Goal: Task Accomplishment & Management: Use online tool/utility

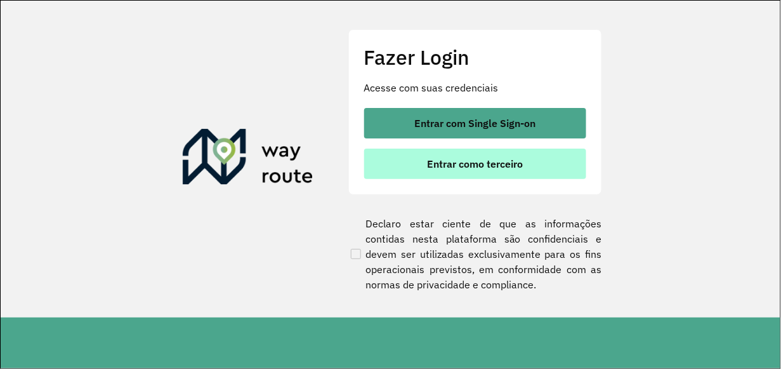
click at [457, 172] on button "Entrar como terceiro" at bounding box center [475, 163] width 222 height 30
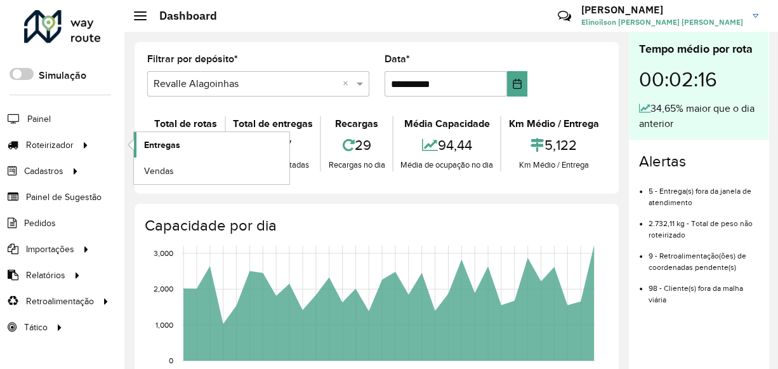
click at [164, 138] on span "Entregas" at bounding box center [162, 144] width 36 height 13
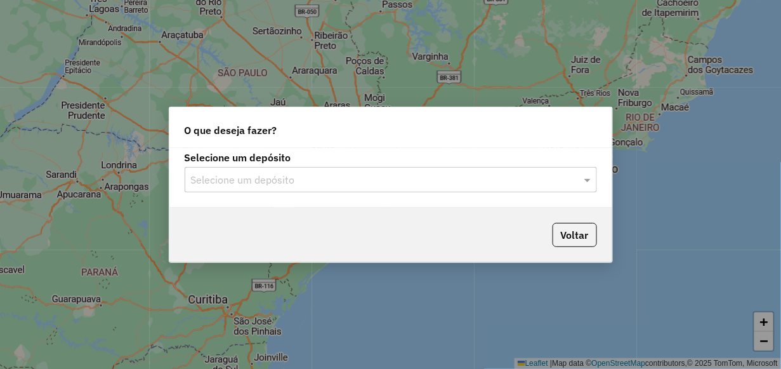
click at [244, 181] on input "text" at bounding box center [378, 180] width 374 height 15
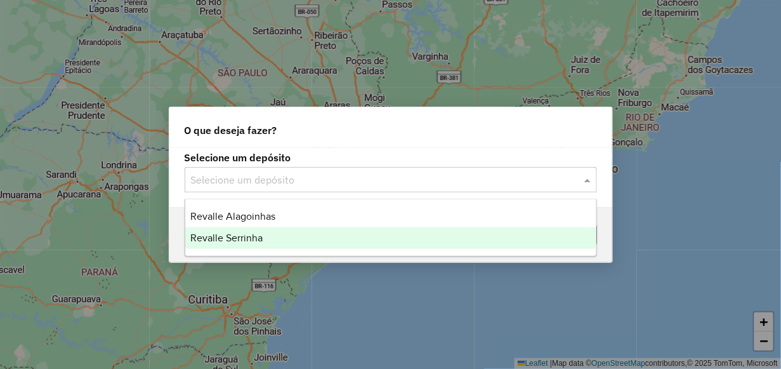
click at [244, 236] on span "Revalle Serrinha" at bounding box center [226, 237] width 72 height 11
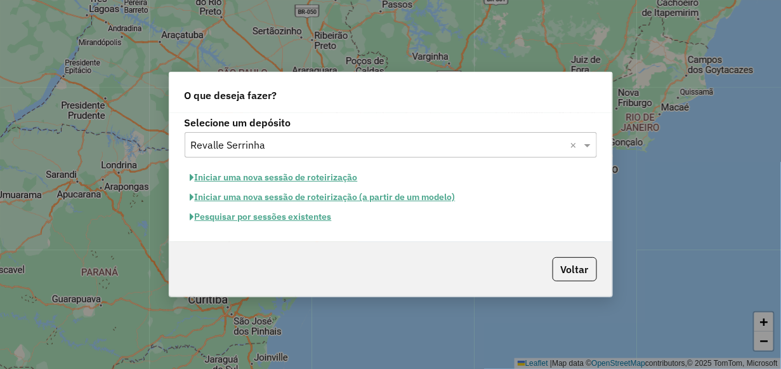
click at [254, 215] on button "Pesquisar por sessões existentes" at bounding box center [261, 217] width 153 height 20
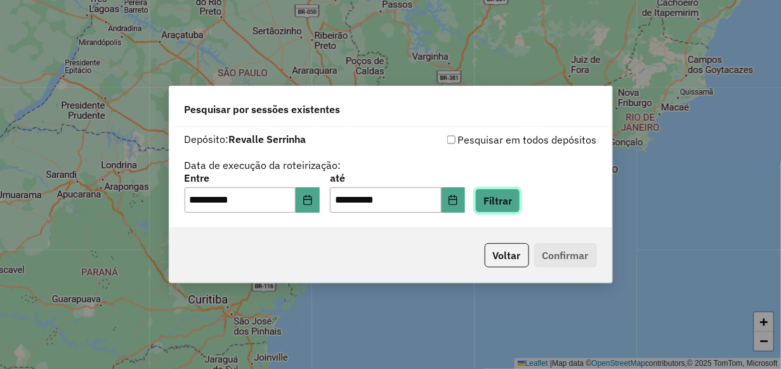
click at [520, 200] on button "Filtrar" at bounding box center [497, 200] width 45 height 24
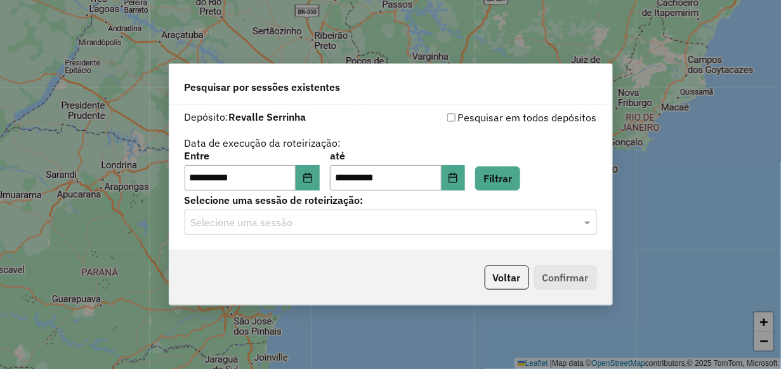
click at [518, 218] on input "text" at bounding box center [378, 222] width 374 height 15
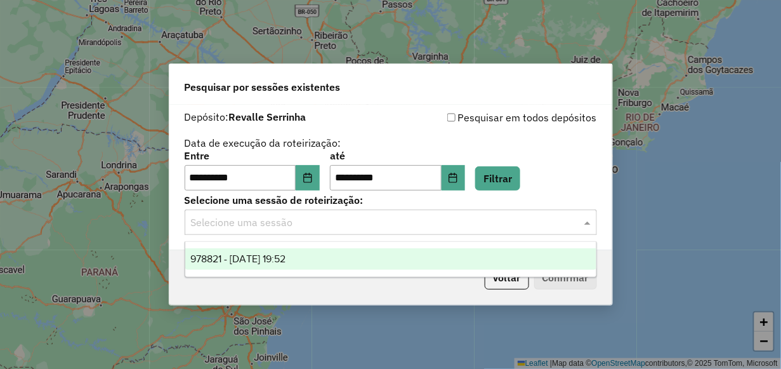
click at [515, 258] on div "978821 - 13/08/2025 19:52" at bounding box center [390, 259] width 411 height 22
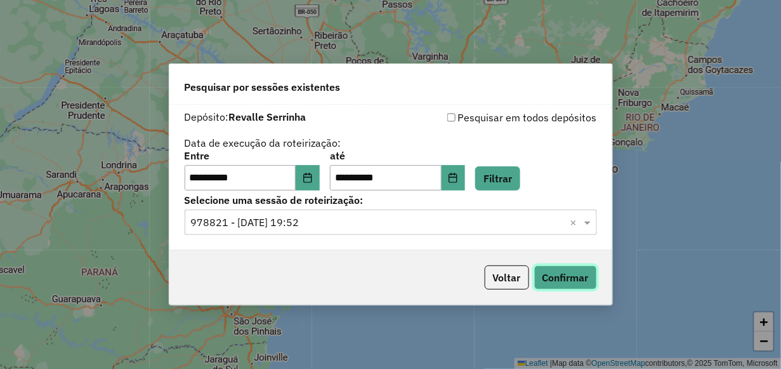
click at [546, 271] on button "Confirmar" at bounding box center [565, 277] width 63 height 24
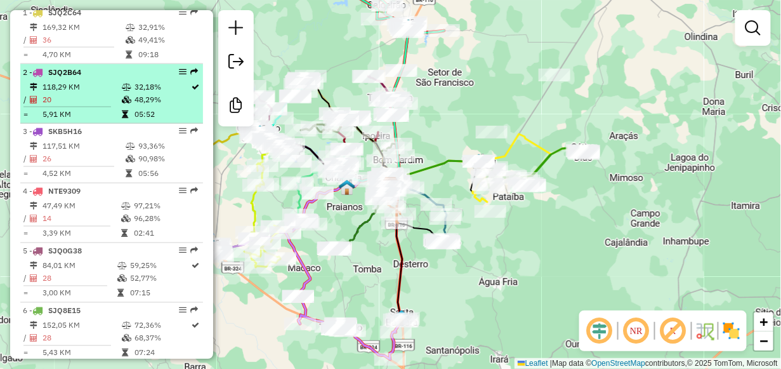
scroll to position [571, 0]
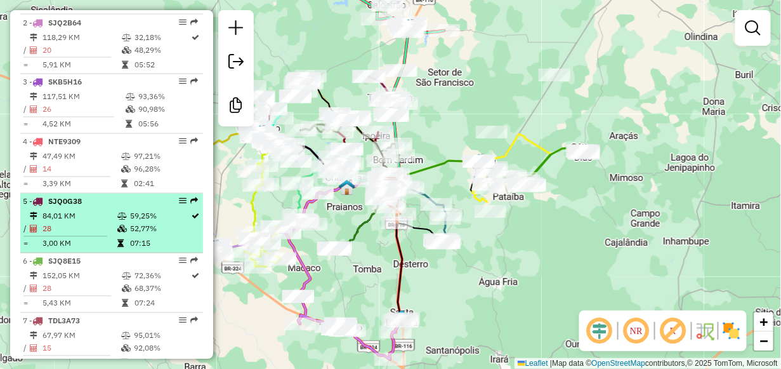
drag, startPoint x: 183, startPoint y: 213, endPoint x: 170, endPoint y: 215, distance: 12.9
click at [170, 207] on div "5 - SJQ0G38" at bounding box center [112, 201] width 178 height 11
select select "**********"
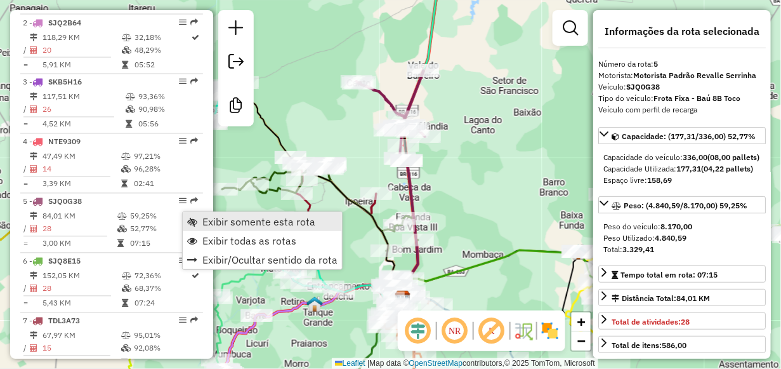
click at [203, 224] on span "Exibir somente esta rota" at bounding box center [258, 221] width 113 height 10
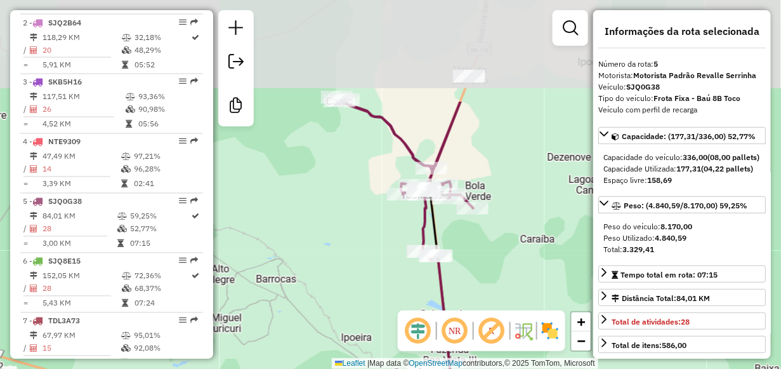
drag, startPoint x: 372, startPoint y: 174, endPoint x: 355, endPoint y: 313, distance: 139.4
click at [355, 313] on div "Janela de atendimento Grade de atendimento Capacidade Transportadoras Veículos …" at bounding box center [390, 184] width 781 height 369
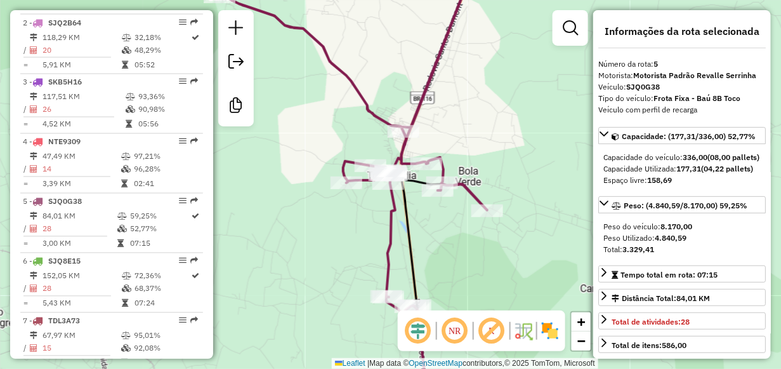
drag, startPoint x: 348, startPoint y: 253, endPoint x: 346, endPoint y: 129, distance: 123.1
click at [346, 142] on div "Janela de atendimento Grade de atendimento Capacidade Transportadoras Veículos …" at bounding box center [390, 184] width 781 height 369
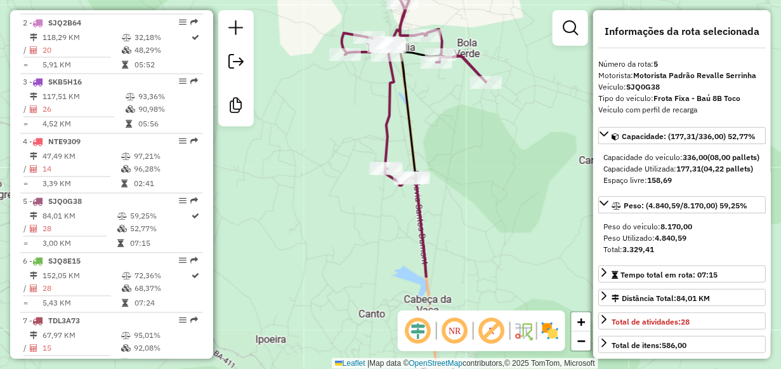
click at [346, 106] on div "Janela de atendimento Grade de atendimento Capacidade Transportadoras Veículos …" at bounding box center [390, 184] width 781 height 369
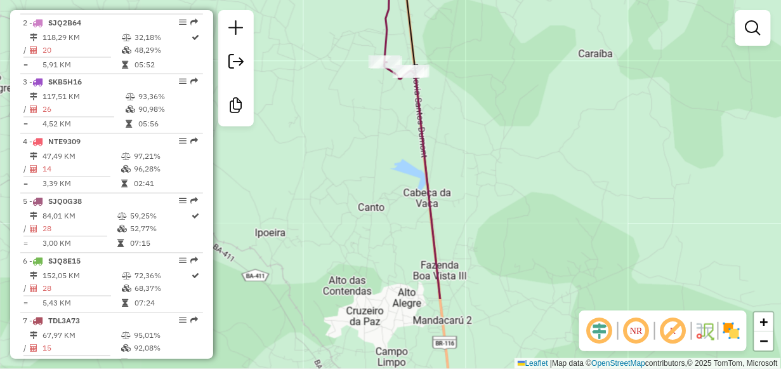
drag, startPoint x: 355, startPoint y: 275, endPoint x: 354, endPoint y: 161, distance: 114.2
click at [354, 161] on div "Janela de atendimento Grade de atendimento Capacidade Transportadoras Veículos …" at bounding box center [390, 184] width 781 height 369
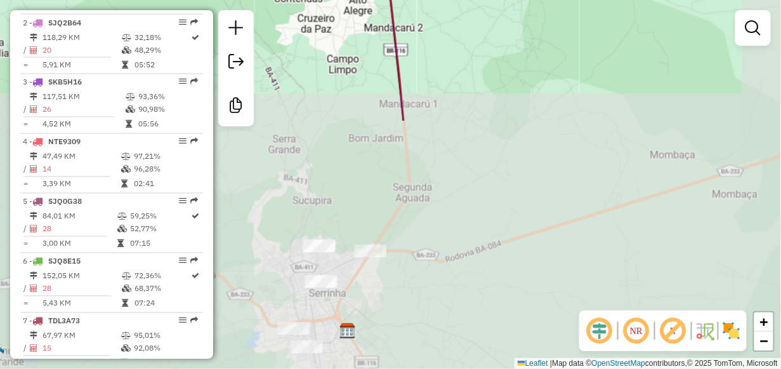
drag, startPoint x: 366, startPoint y: 275, endPoint x: 318, endPoint y: -15, distance: 294.0
click at [318, 0] on html "Aguarde... Pop-up bloqueado! Seu navegador bloqueou automáticamente a abertura …" at bounding box center [390, 184] width 781 height 369
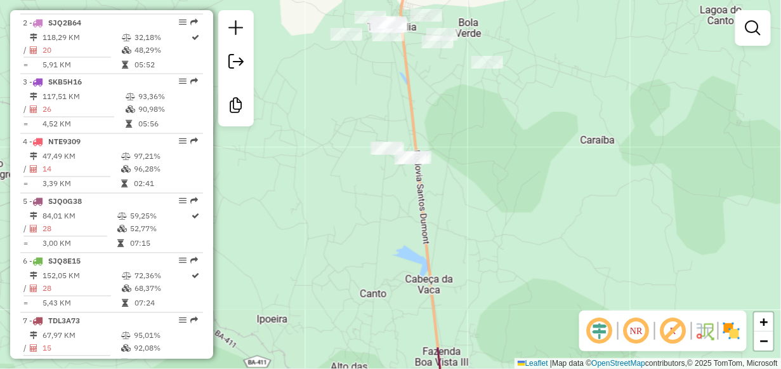
drag, startPoint x: 332, startPoint y: 11, endPoint x: 383, endPoint y: 395, distance: 387.2
click at [383, 368] on html "Aguarde... Pop-up bloqueado! Seu navegador bloqueou automáticamente a abertura …" at bounding box center [390, 184] width 781 height 369
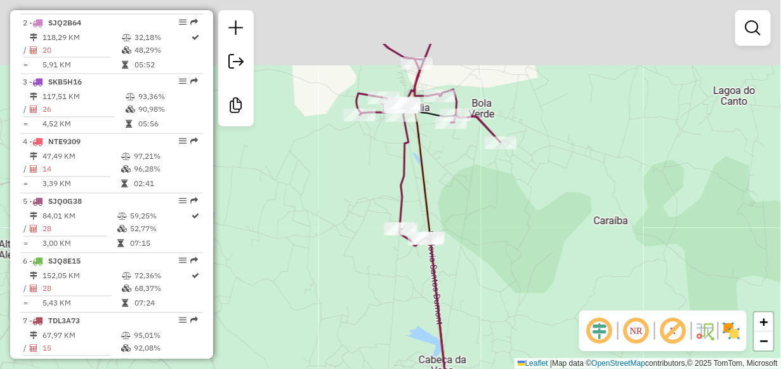
drag, startPoint x: 341, startPoint y: 95, endPoint x: 358, endPoint y: 199, distance: 105.6
click at [358, 199] on div "Janela de atendimento Grade de atendimento Capacidade Transportadoras Veículos …" at bounding box center [390, 184] width 781 height 369
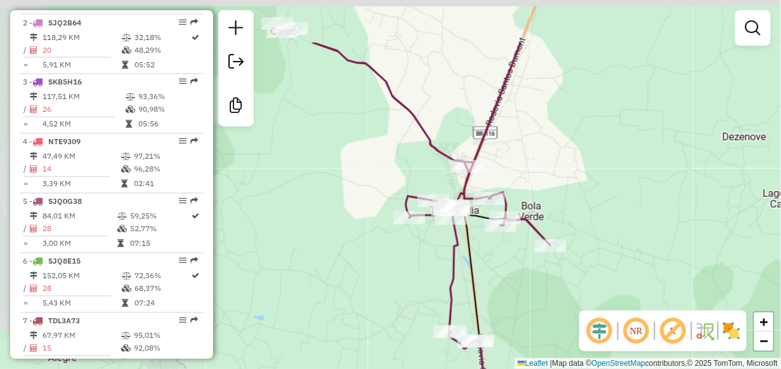
drag, startPoint x: 303, startPoint y: 66, endPoint x: 350, endPoint y: 152, distance: 98.5
click at [350, 152] on div "Janela de atendimento Grade de atendimento Capacidade Transportadoras Veículos …" at bounding box center [390, 184] width 781 height 369
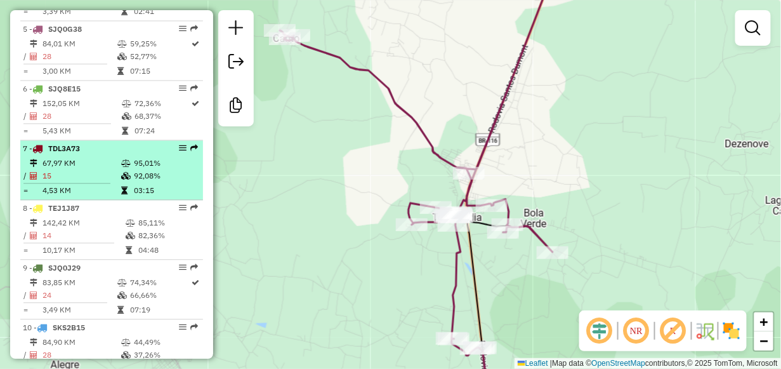
scroll to position [761, 0]
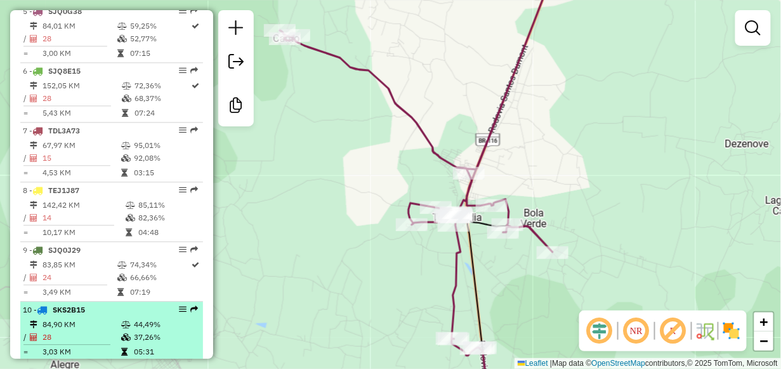
click at [58, 331] on td "84,90 KM" at bounding box center [81, 324] width 79 height 13
select select "**********"
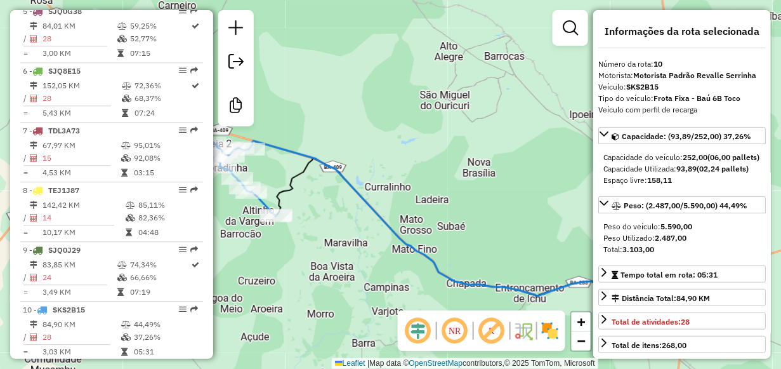
drag, startPoint x: 375, startPoint y: 285, endPoint x: 367, endPoint y: 295, distance: 12.7
click at [367, 295] on div "Janela de atendimento Grade de atendimento Capacidade Transportadoras Veículos …" at bounding box center [390, 184] width 781 height 369
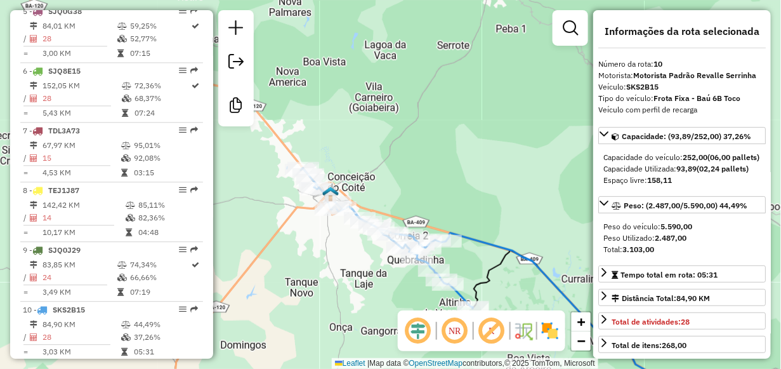
drag, startPoint x: 269, startPoint y: 244, endPoint x: 466, endPoint y: 335, distance: 216.9
click at [466, 335] on hb-router-mapa "Informações da Sessão 978821 - [DATE] Criação: [DATE] 19:52 Desbloquear Sessão …" at bounding box center [390, 184] width 781 height 369
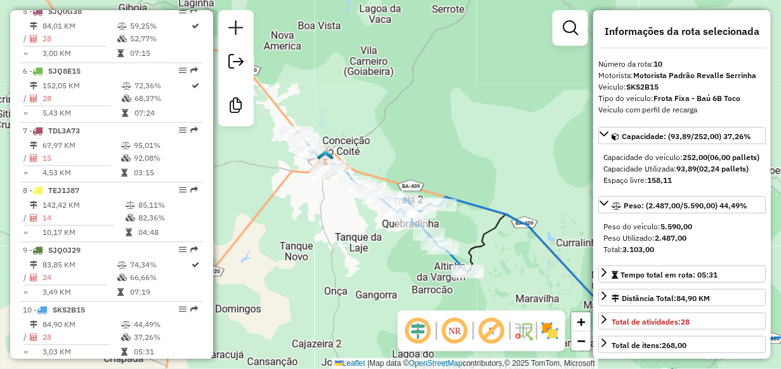
drag, startPoint x: 328, startPoint y: 288, endPoint x: 317, endPoint y: 249, distance: 40.4
click at [317, 249] on div "Janela de atendimento Grade de atendimento Capacidade Transportadoras Veículos …" at bounding box center [390, 184] width 781 height 369
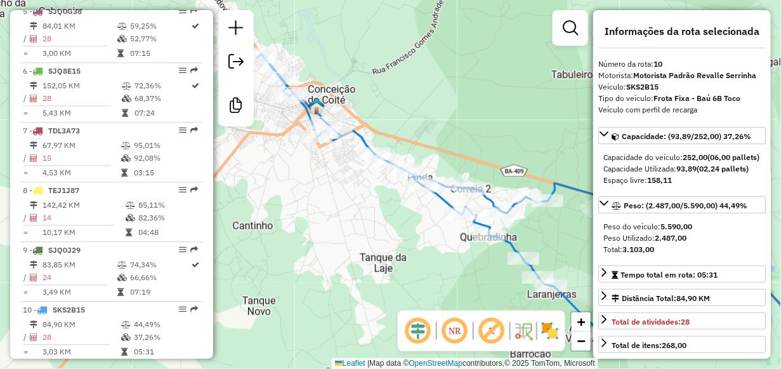
drag, startPoint x: 286, startPoint y: 181, endPoint x: 314, endPoint y: 213, distance: 42.2
click at [314, 213] on div "Janela de atendimento Grade de atendimento Capacidade Transportadoras Veículos …" at bounding box center [390, 184] width 781 height 369
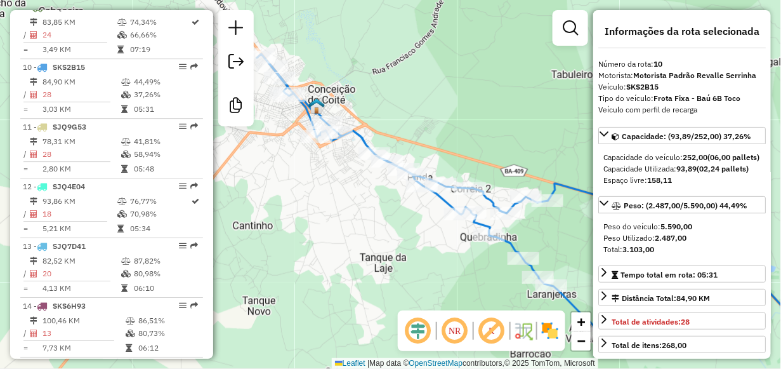
scroll to position [1015, 0]
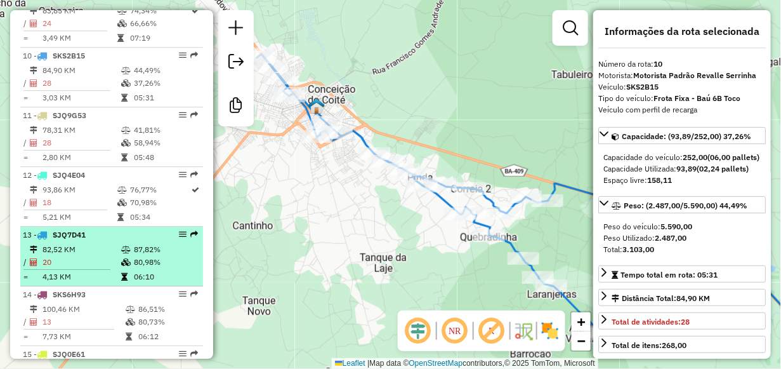
click at [88, 253] on td "82,52 KM" at bounding box center [81, 249] width 79 height 13
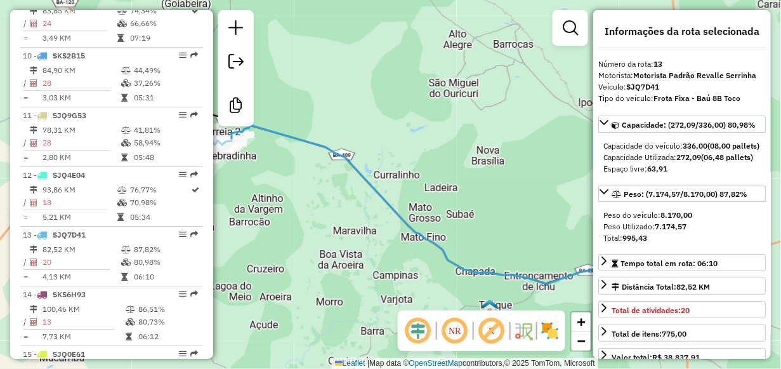
drag, startPoint x: 286, startPoint y: 221, endPoint x: 385, endPoint y: 268, distance: 109.0
click at [333, 242] on div "Janela de atendimento Grade de atendimento Capacidade Transportadoras Veículos …" at bounding box center [390, 184] width 781 height 369
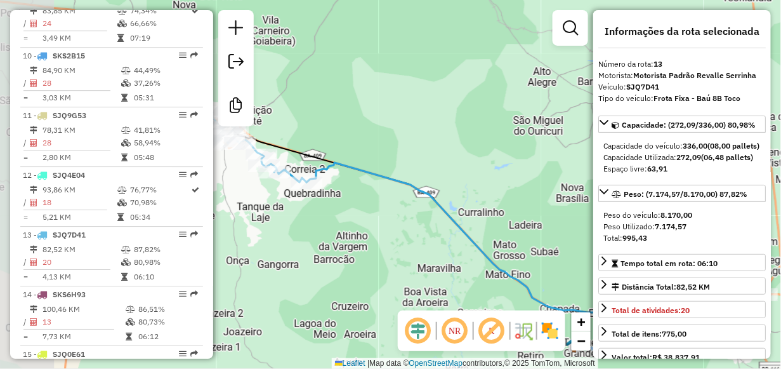
click at [541, 300] on div "Janela de atendimento Grade de atendimento Capacidade Transportadoras Veículos …" at bounding box center [390, 184] width 781 height 369
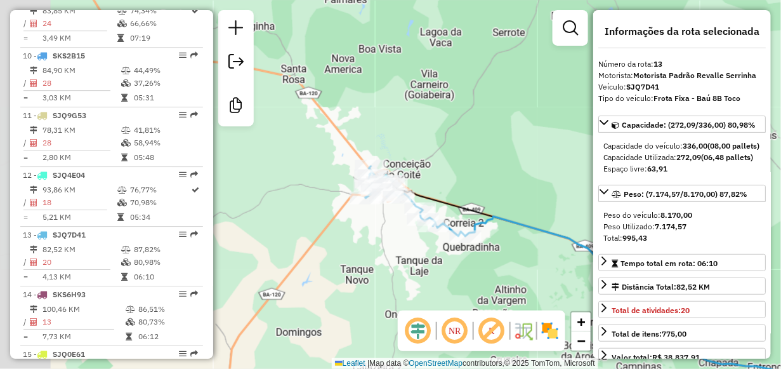
drag, startPoint x: 284, startPoint y: 244, endPoint x: 429, endPoint y: 295, distance: 153.5
click at [429, 295] on div "Janela de atendimento Grade de atendimento Capacidade Transportadoras Veículos …" at bounding box center [390, 184] width 781 height 369
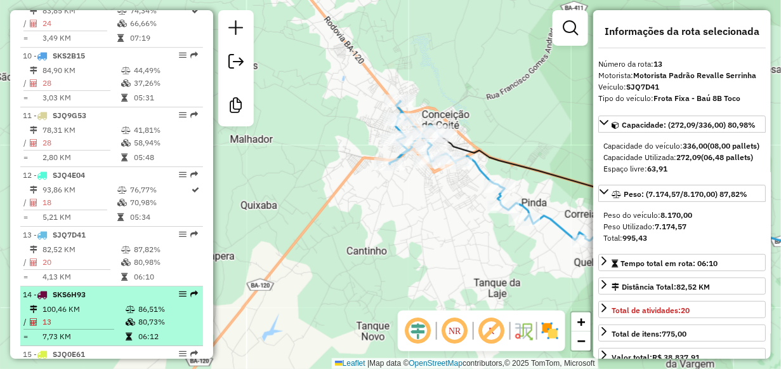
click at [128, 309] on td at bounding box center [131, 309] width 13 height 13
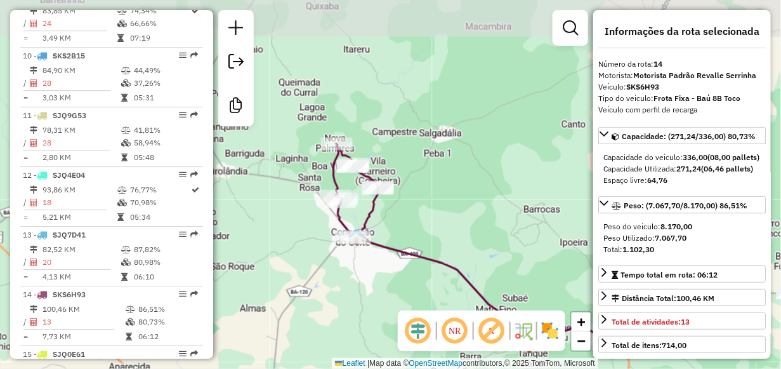
drag, startPoint x: 268, startPoint y: 249, endPoint x: 340, endPoint y: 296, distance: 85.7
click at [340, 296] on div "Janela de atendimento Grade de atendimento Capacidade Transportadoras Veículos …" at bounding box center [390, 184] width 781 height 369
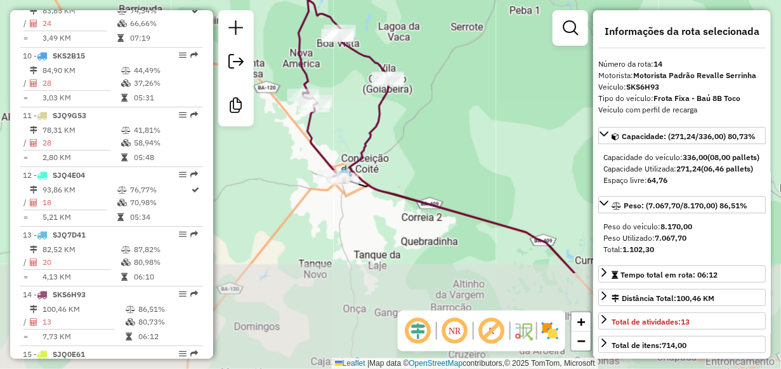
drag, startPoint x: 359, startPoint y: 261, endPoint x: 334, endPoint y: 129, distance: 135.0
click at [334, 129] on div "Janela de atendimento Grade de atendimento Capacidade Transportadoras Veículos …" at bounding box center [390, 184] width 781 height 369
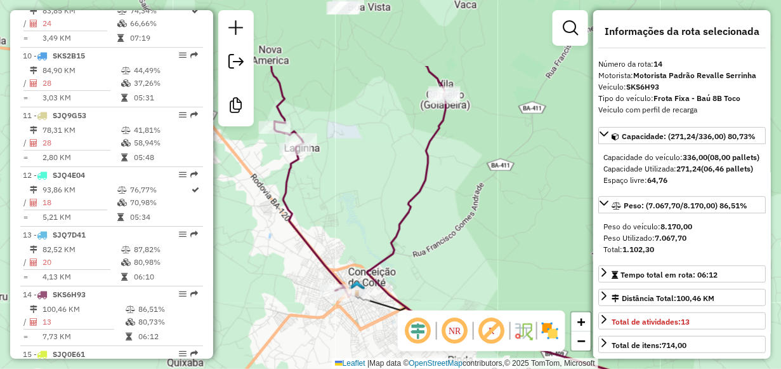
drag, startPoint x: 350, startPoint y: 109, endPoint x: 352, endPoint y: 212, distance: 102.8
click at [352, 212] on div "Janela de atendimento Grade de atendimento Capacidade Transportadoras Veículos …" at bounding box center [390, 184] width 781 height 369
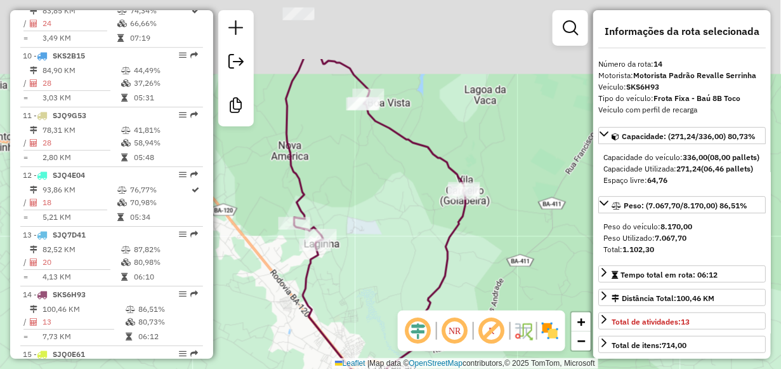
drag, startPoint x: 359, startPoint y: 161, endPoint x: 379, endPoint y: 257, distance: 97.8
click at [379, 257] on div "Janela de atendimento Grade de atendimento Capacidade Transportadoras Veículos …" at bounding box center [390, 184] width 781 height 369
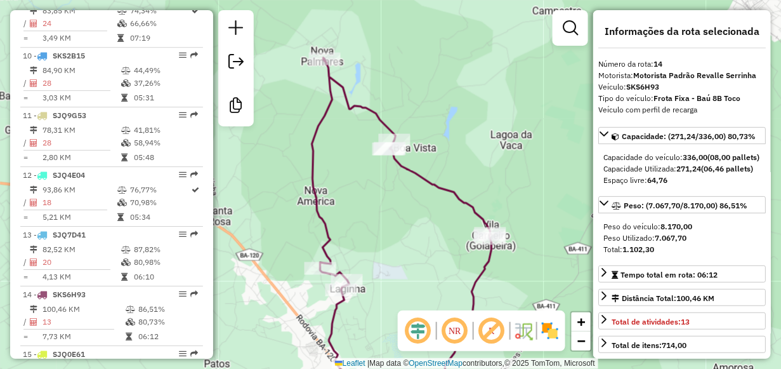
drag, startPoint x: 379, startPoint y: 169, endPoint x: 405, endPoint y: 214, distance: 52.0
click at [405, 214] on div "Janela de atendimento Grade de atendimento Capacidade Transportadoras Veículos …" at bounding box center [390, 184] width 781 height 369
